Goal: Task Accomplishment & Management: Manage account settings

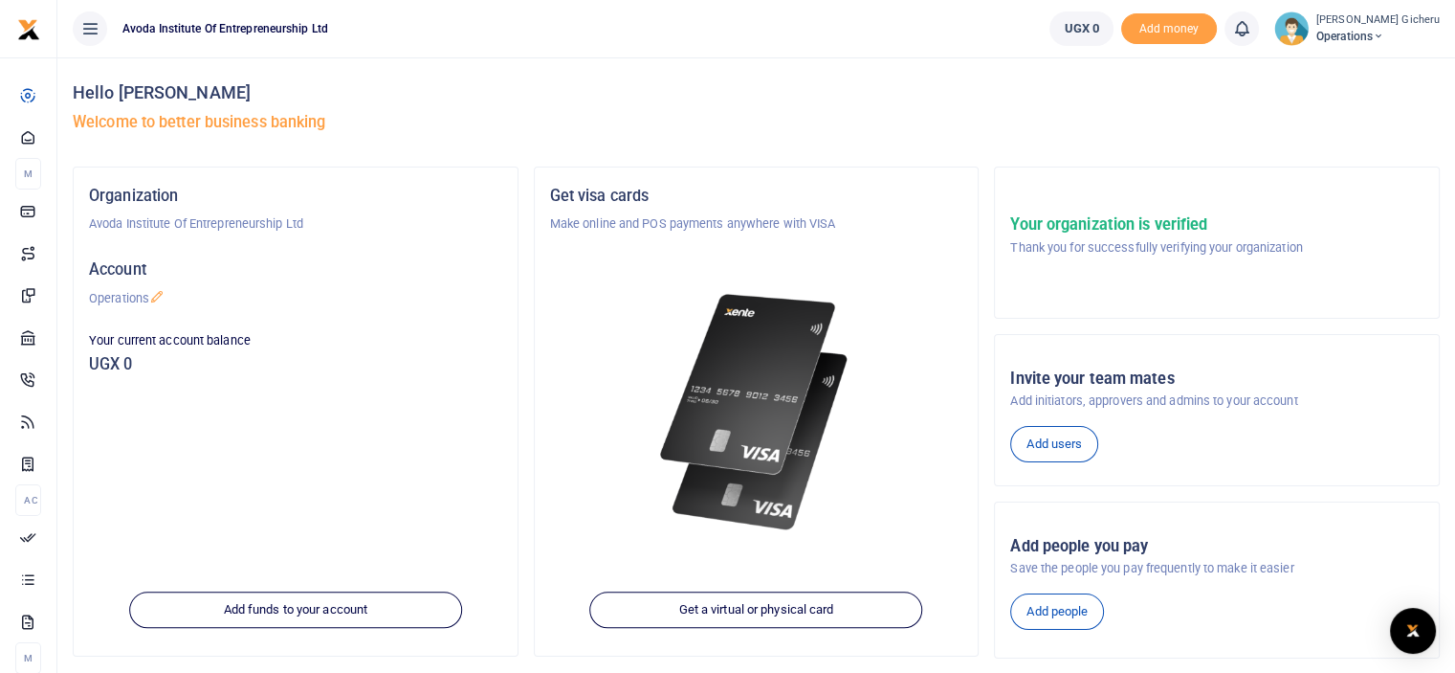
click at [1375, 33] on span "Operations" at bounding box center [1377, 36] width 123 height 17
click at [850, 106] on div "Hello [PERSON_NAME] Welcome to better business banking" at bounding box center [756, 111] width 1367 height 109
click at [1384, 33] on icon at bounding box center [1378, 36] width 11 height 13
click at [1329, 140] on link "Applications" at bounding box center [1339, 139] width 167 height 27
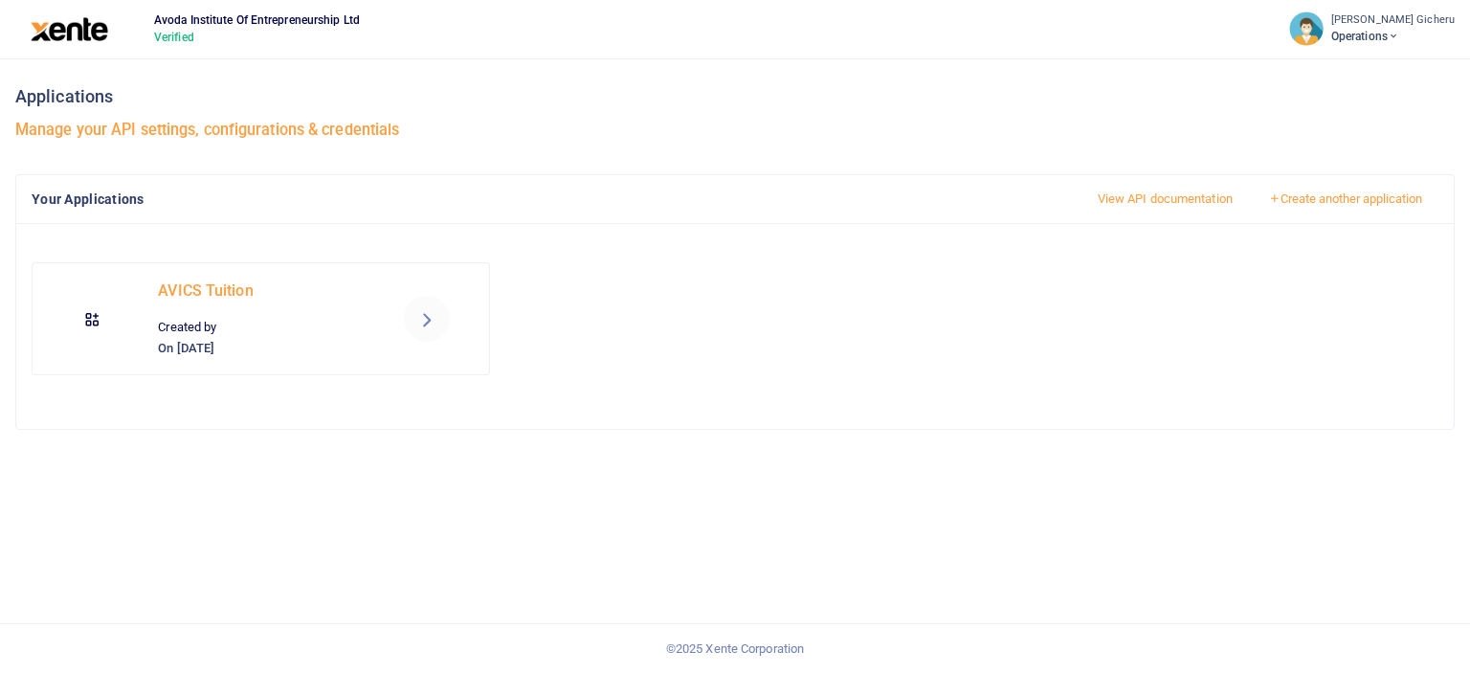
click at [425, 317] on icon at bounding box center [426, 318] width 23 height 23
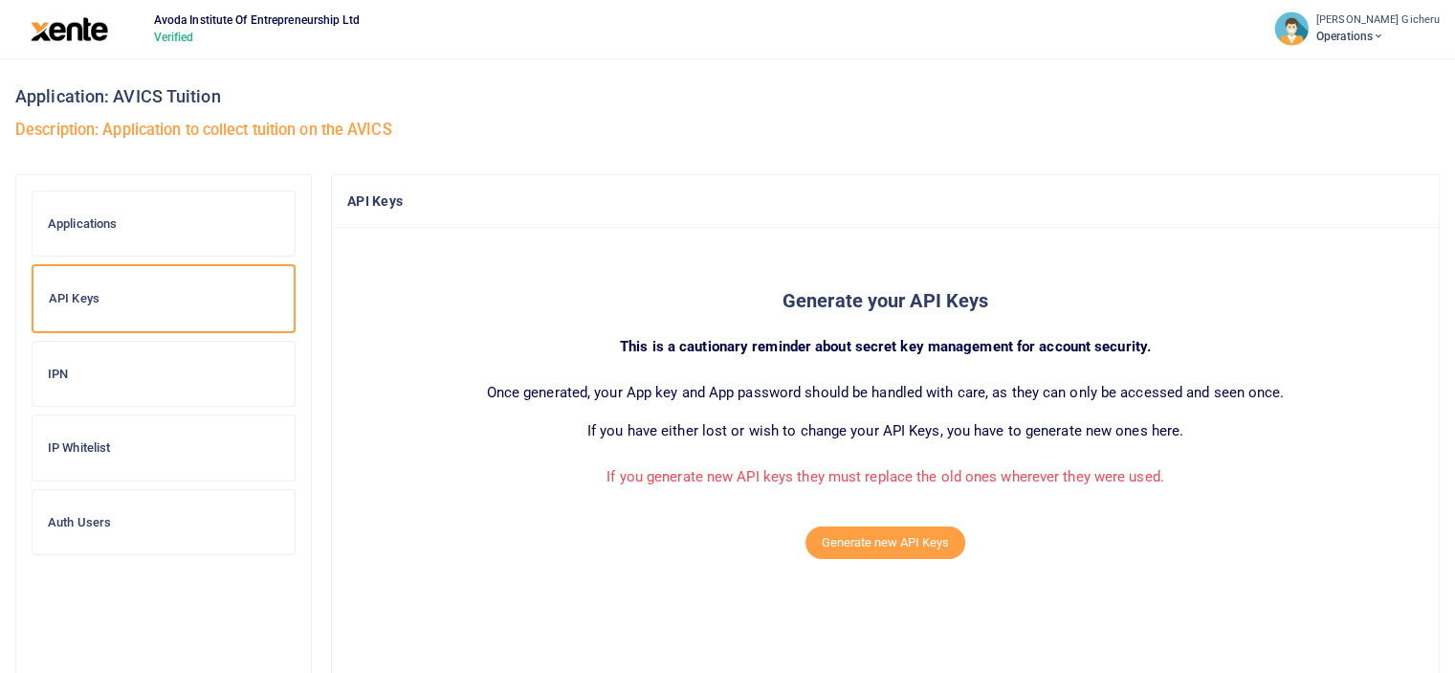
click at [60, 378] on h6 "IPN" at bounding box center [164, 373] width 232 height 15
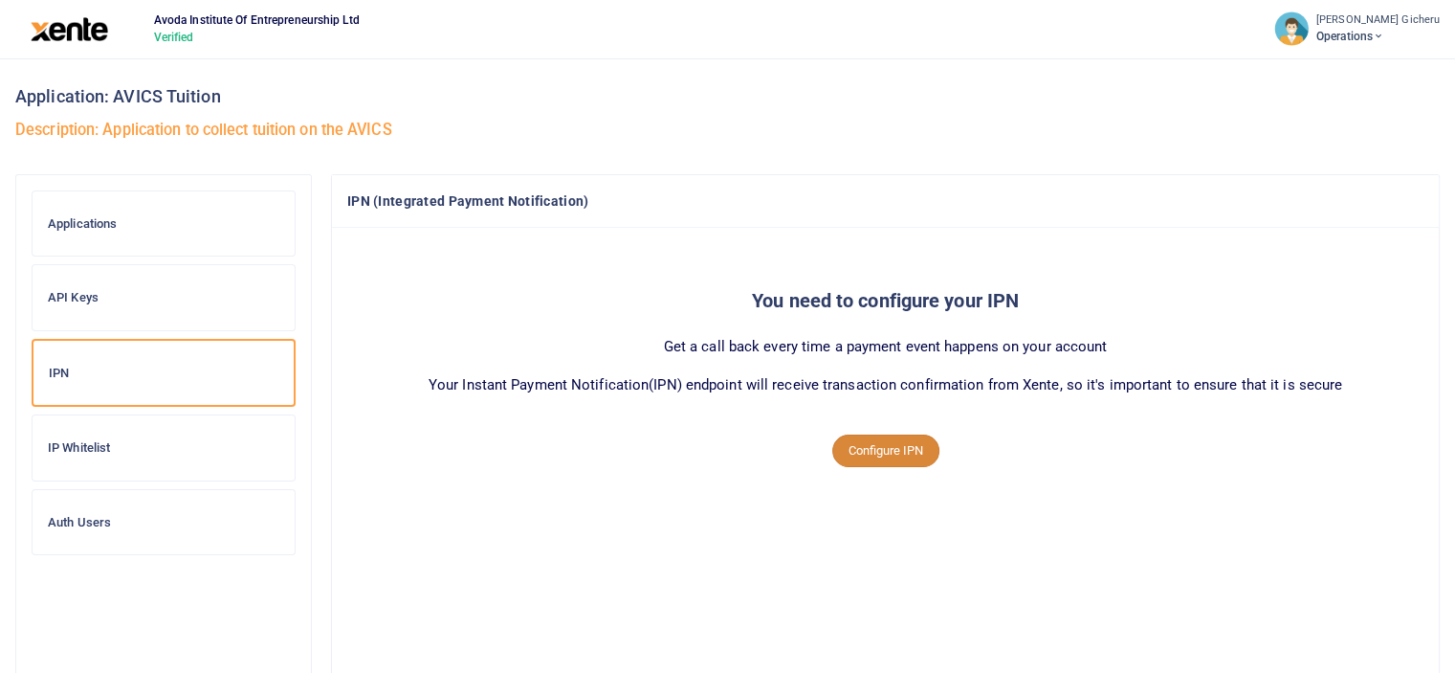
click at [907, 454] on button "Configure IPN" at bounding box center [885, 450] width 107 height 33
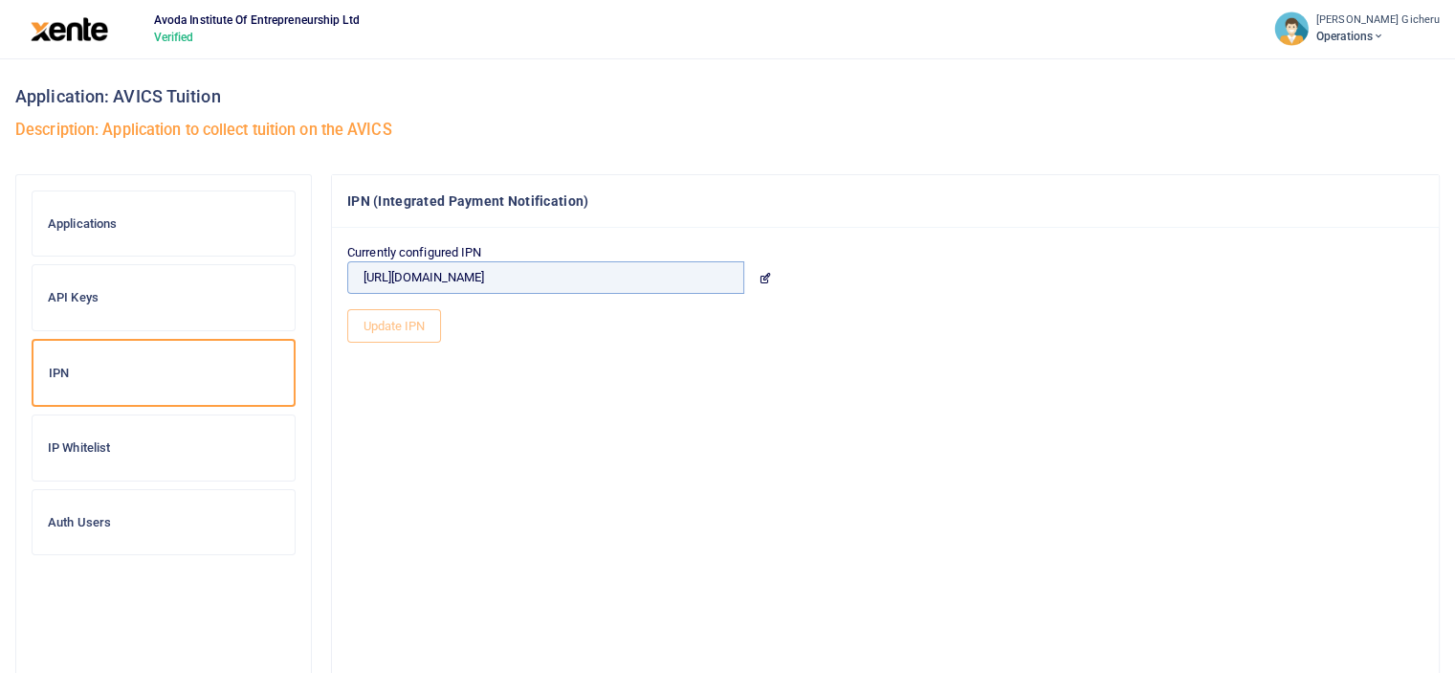
click at [639, 276] on input "https://app.xente.co" at bounding box center [545, 277] width 397 height 33
click at [763, 279] on icon at bounding box center [765, 278] width 12 height 12
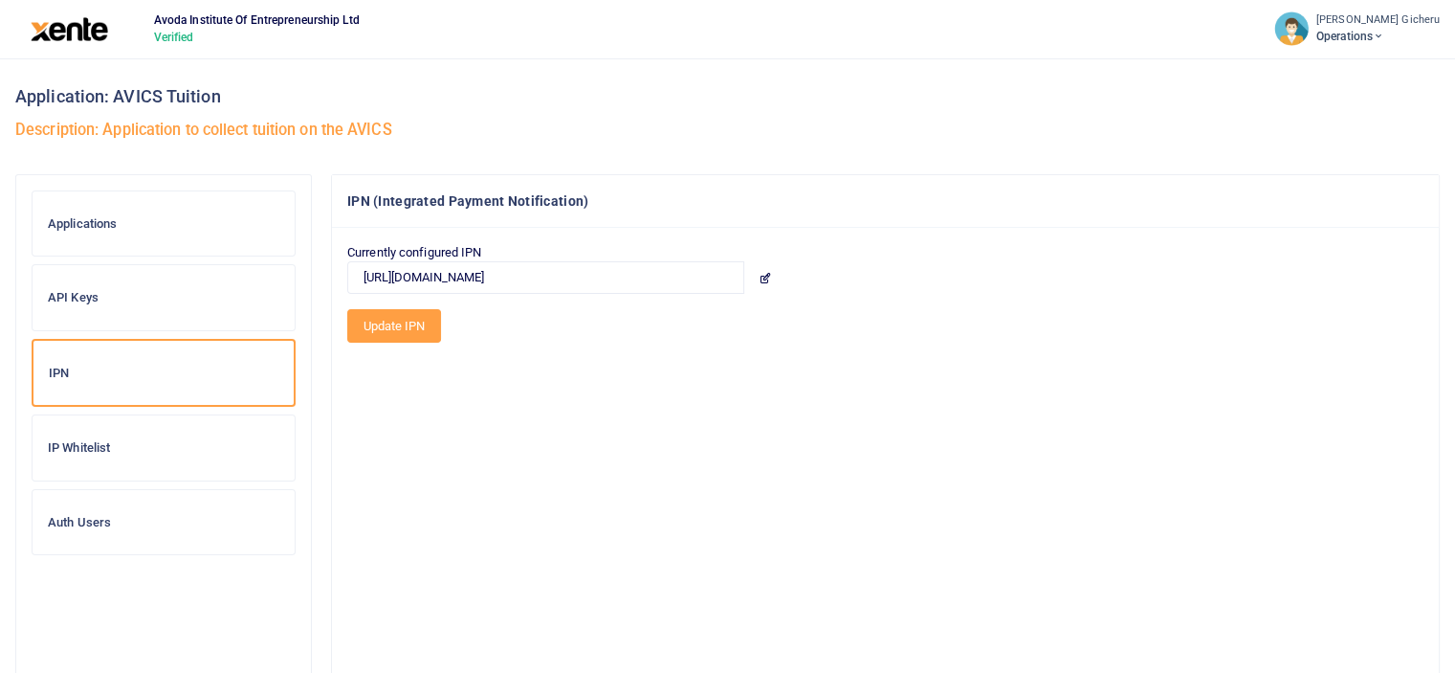
click at [394, 325] on button "Update IPN" at bounding box center [394, 325] width 94 height 33
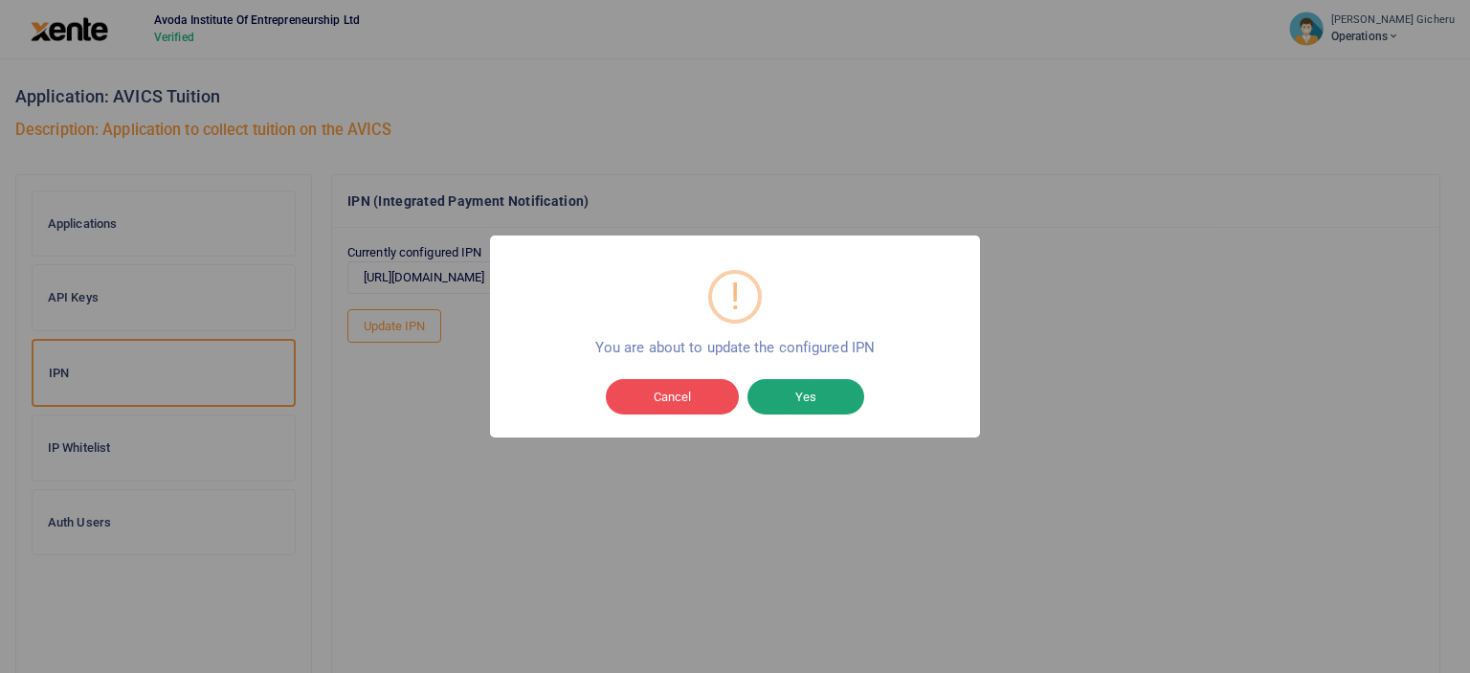
click at [800, 401] on button "Yes" at bounding box center [805, 397] width 117 height 36
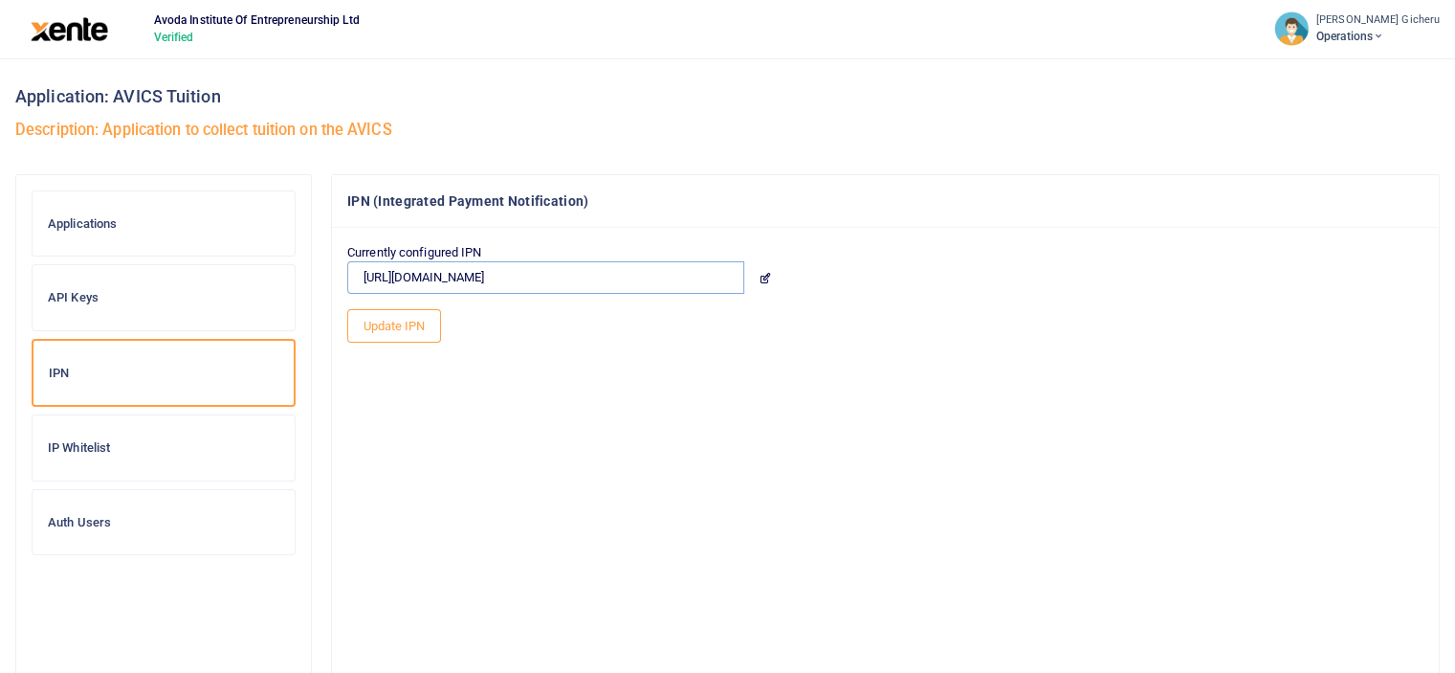
click at [694, 280] on input "https://app.xente.co" at bounding box center [545, 277] width 397 height 33
drag, startPoint x: 390, startPoint y: 275, endPoint x: 360, endPoint y: 275, distance: 30.6
click at [360, 275] on input "https://avics.io" at bounding box center [545, 277] width 397 height 33
type input "wss://avics.io/ws/payments/"
click at [389, 328] on button "Update IPN" at bounding box center [394, 325] width 94 height 33
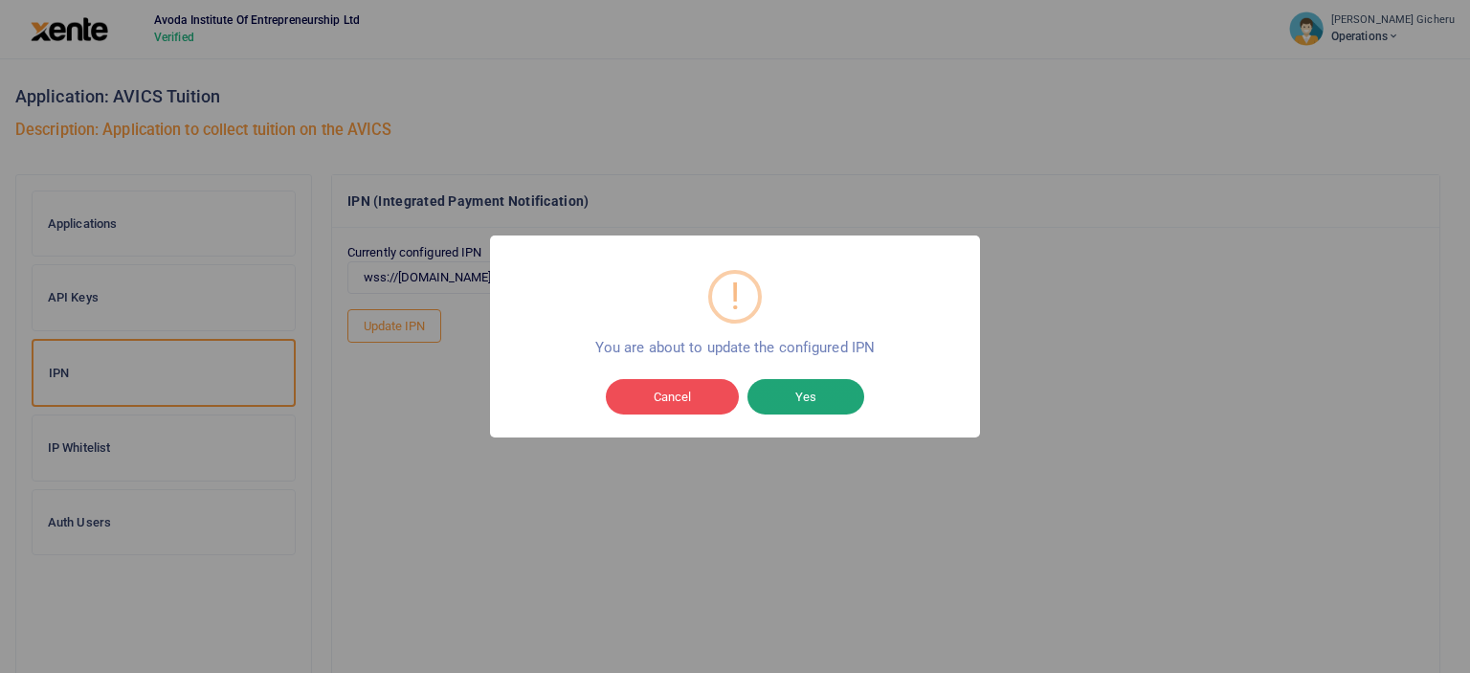
click at [795, 400] on button "Yes" at bounding box center [805, 397] width 117 height 36
